Goal: Navigation & Orientation: Find specific page/section

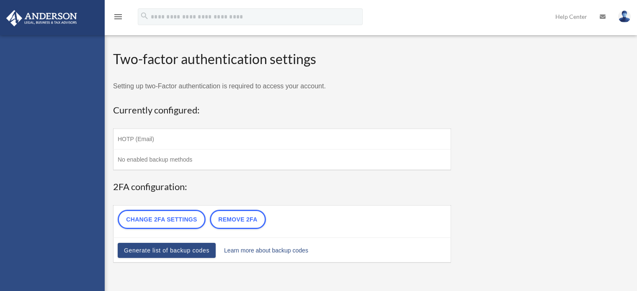
click at [380, 217] on td "Change 2FA settings Remove 2FA" at bounding box center [281, 221] width 337 height 32
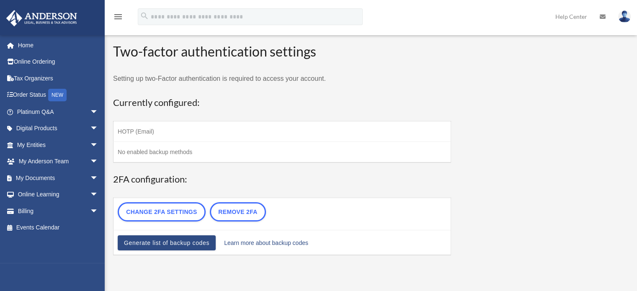
scroll to position [27, 0]
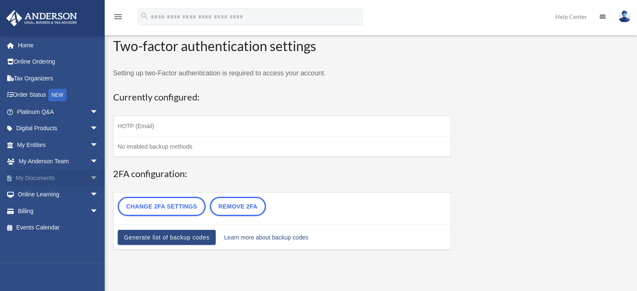
click at [90, 179] on span "arrow_drop_down" at bounding box center [98, 178] width 17 height 17
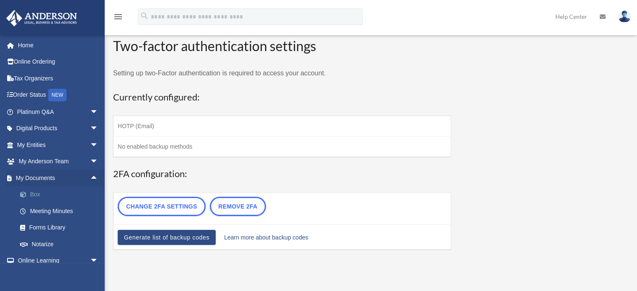
click at [42, 192] on link "Box" at bounding box center [61, 194] width 99 height 17
